Goal: Task Accomplishment & Management: Complete application form

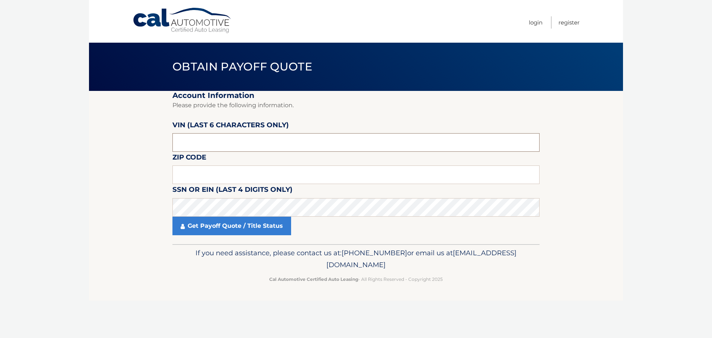
click at [226, 141] on input "text" at bounding box center [356, 142] width 367 height 19
click at [241, 147] on input "text" at bounding box center [356, 142] width 367 height 19
type input "364089"
type input "11733"
click button "For Originating Dealer" at bounding box center [0, 0] width 0 height 0
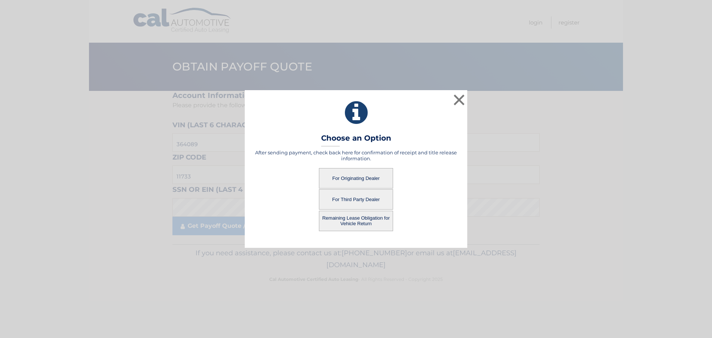
click at [340, 181] on button "For Originating Dealer" at bounding box center [356, 178] width 74 height 20
click at [352, 174] on button "For Originating Dealer" at bounding box center [356, 178] width 74 height 20
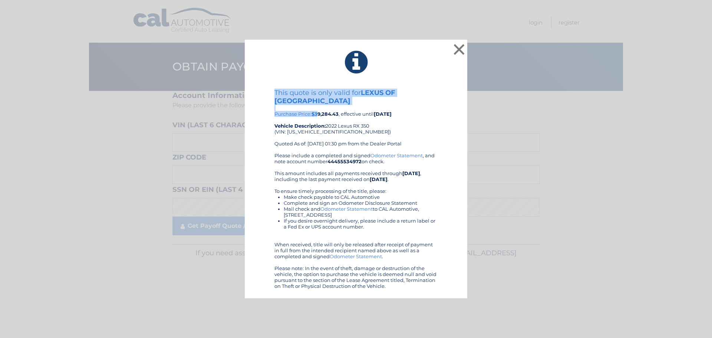
drag, startPoint x: 339, startPoint y: 110, endPoint x: 319, endPoint y: 112, distance: 20.1
click at [319, 112] on div "This quote is only valid for LEXUS OF SMITHTOWN Purchase Price: $39,284.43 , ef…" at bounding box center [356, 121] width 163 height 64
click at [332, 119] on div "This quote is only valid for LEXUS OF SMITHTOWN Purchase Price: $39,284.43 , ef…" at bounding box center [356, 121] width 163 height 64
drag, startPoint x: 463, startPoint y: 51, endPoint x: 190, endPoint y: 6, distance: 276.1
click at [463, 52] on button "×" at bounding box center [459, 49] width 15 height 15
